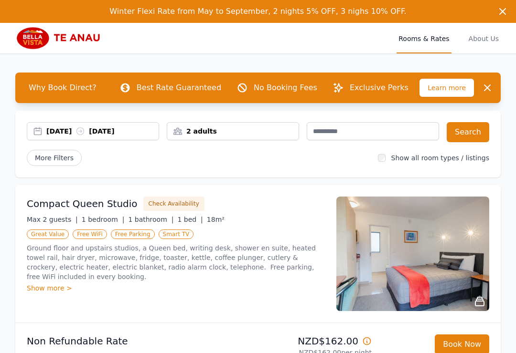
click at [71, 126] on div "17 Aug 2025 18 Aug 2025" at bounding box center [93, 131] width 132 height 18
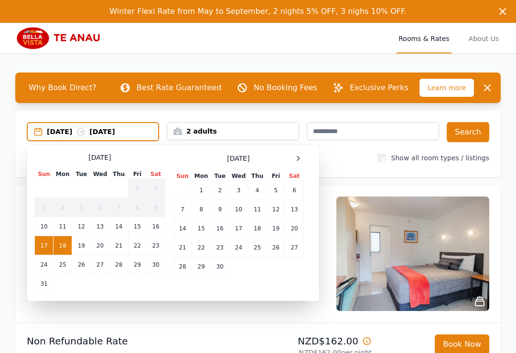
click at [65, 136] on div "17 Aug 2025 18 Aug 2025" at bounding box center [102, 132] width 111 height 10
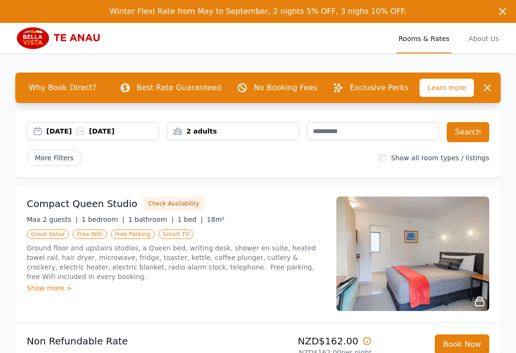
click at [68, 136] on div "17 Aug 2025 18 Aug 2025" at bounding box center [93, 131] width 132 height 18
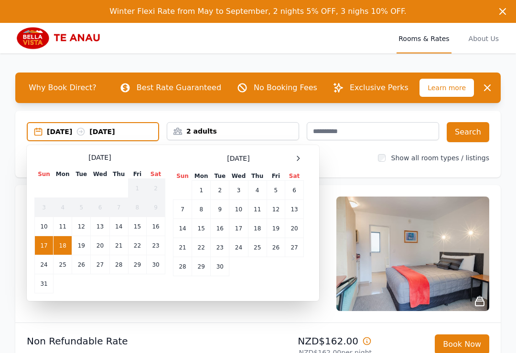
click at [297, 163] on div at bounding box center [297, 158] width 11 height 11
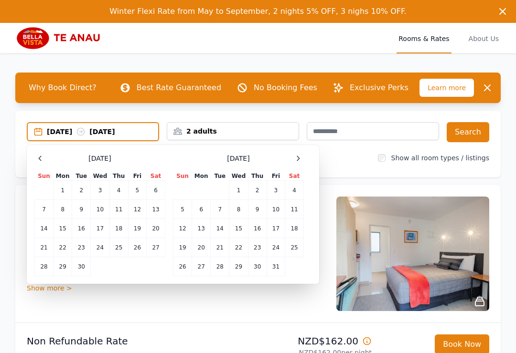
click at [298, 164] on div "October 2025 Sun Mon Tue Wed Thu Fri Sat 1 2 3 4 5 6 7 8 9 10 11 12 13 14 15 16…" at bounding box center [238, 215] width 131 height 124
click at [300, 162] on div at bounding box center [297, 158] width 11 height 11
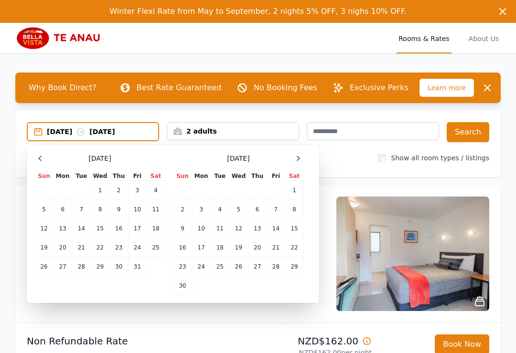
click at [299, 162] on div at bounding box center [297, 158] width 11 height 11
click at [301, 160] on icon at bounding box center [298, 159] width 8 height 8
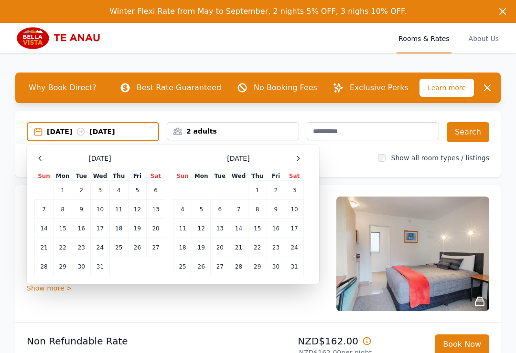
click at [301, 160] on icon at bounding box center [298, 159] width 8 height 8
click at [294, 214] on td "14" at bounding box center [294, 209] width 19 height 19
click at [180, 231] on td "15" at bounding box center [182, 228] width 19 height 19
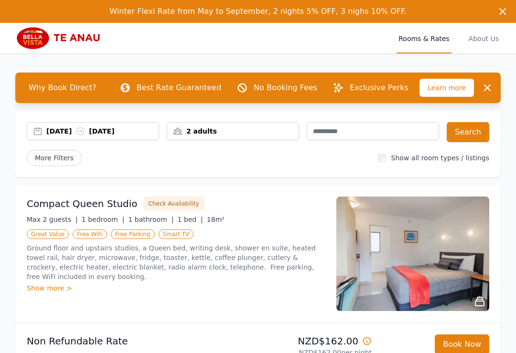
click at [472, 132] on button "Search" at bounding box center [467, 132] width 42 height 20
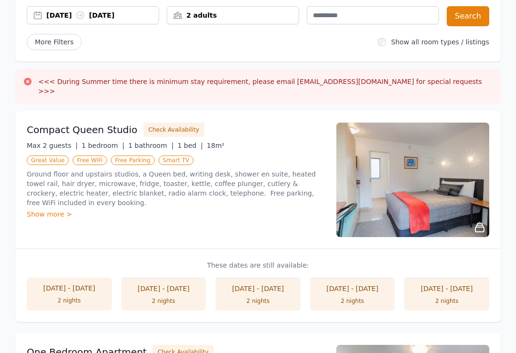
scroll to position [115, 0]
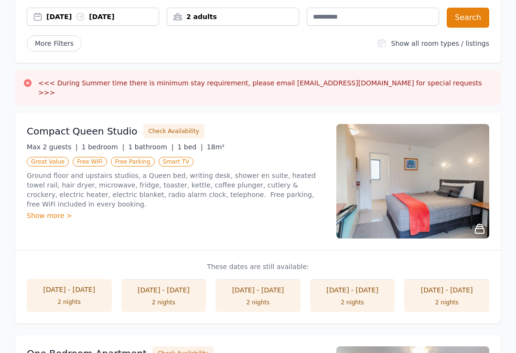
click at [74, 298] on div "2 nights" at bounding box center [69, 302] width 66 height 8
